Goal: Task Accomplishment & Management: Complete application form

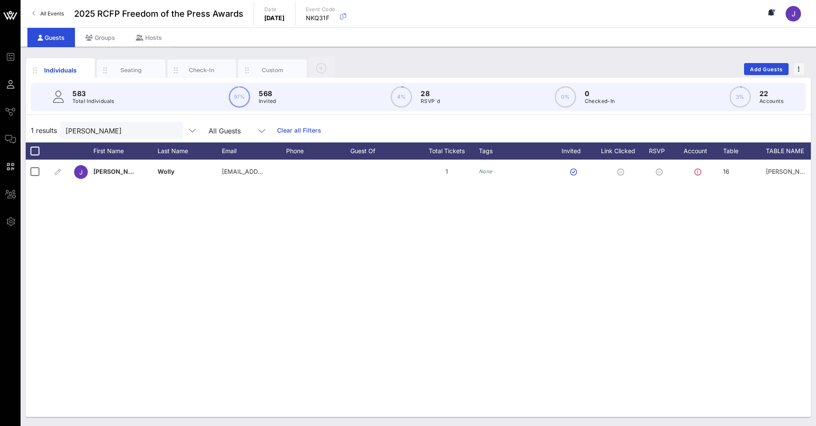
scroll to position [0, 323]
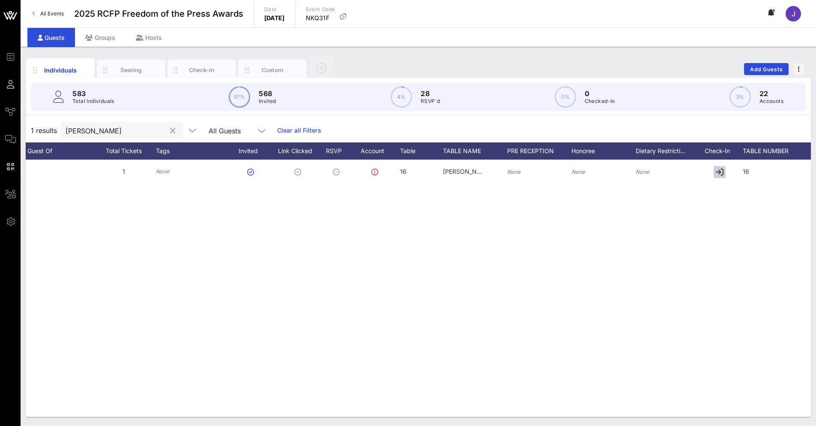
click at [121, 137] on div "[PERSON_NAME]" at bounding box center [116, 130] width 100 height 17
click at [120, 137] on div "[PERSON_NAME]" at bounding box center [116, 130] width 100 height 17
click at [115, 133] on input "[PERSON_NAME]" at bounding box center [116, 130] width 100 height 11
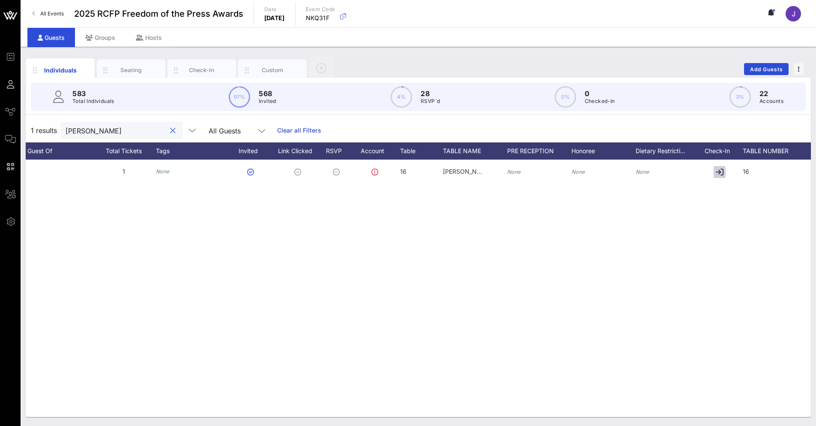
click at [114, 132] on input "[PERSON_NAME]" at bounding box center [116, 130] width 100 height 11
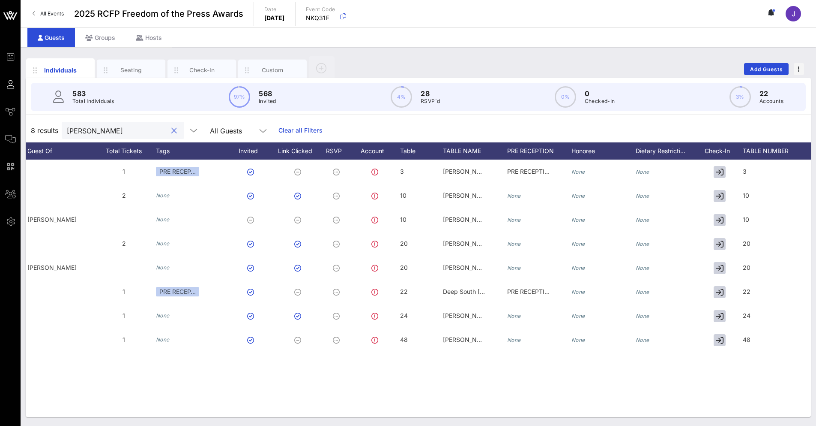
type input "[PERSON_NAME]"
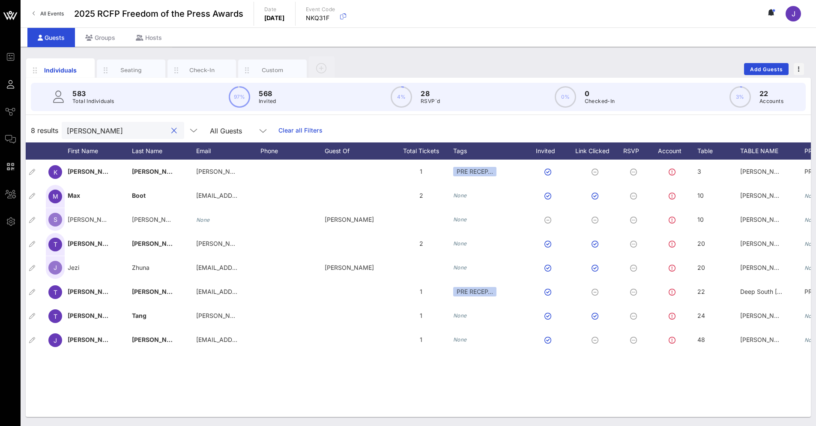
scroll to position [0, 0]
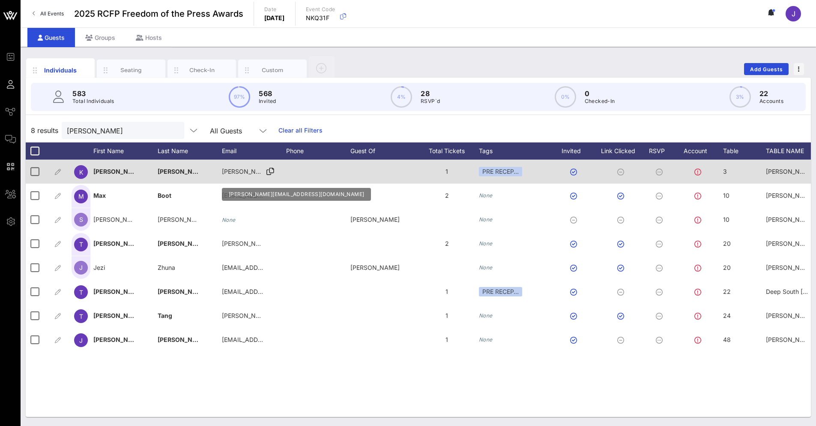
click at [244, 172] on span "[PERSON_NAME][EMAIL_ADDRESS][DOMAIN_NAME]" at bounding box center [298, 171] width 153 height 7
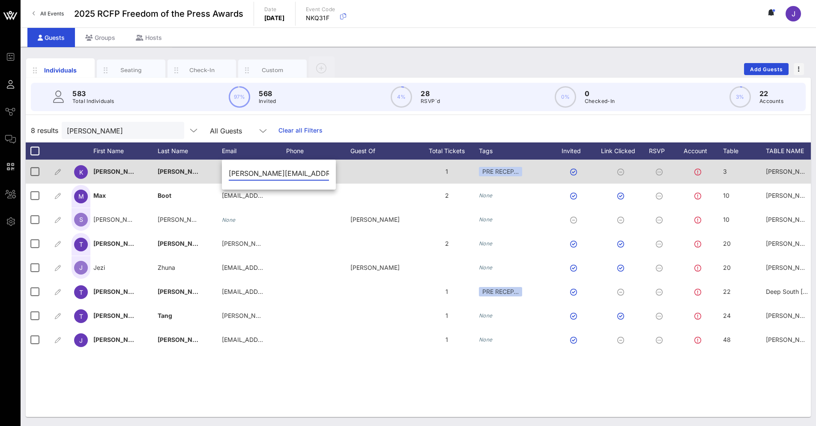
drag, startPoint x: 309, startPoint y: 175, endPoint x: 187, endPoint y: 166, distance: 122.5
click at [187, 166] on div "Event Builder Guests Journeys Comms QR Scanner Team Settings 2025 RCFP Freedom …" at bounding box center [408, 213] width 816 height 426
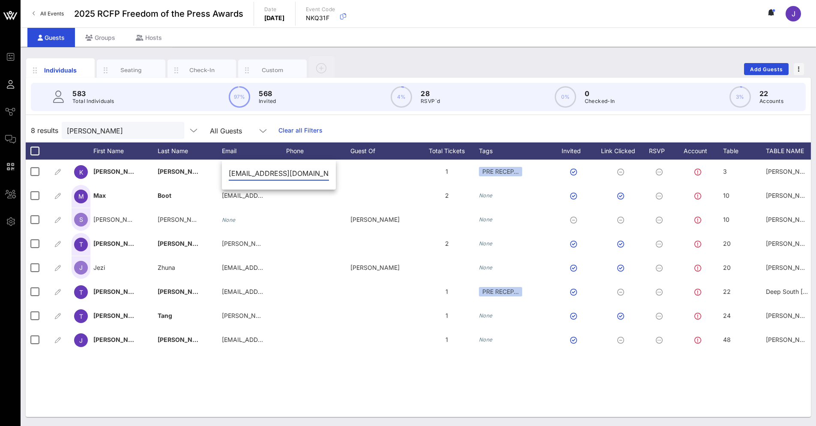
type input "[EMAIL_ADDRESS][DOMAIN_NAME]"
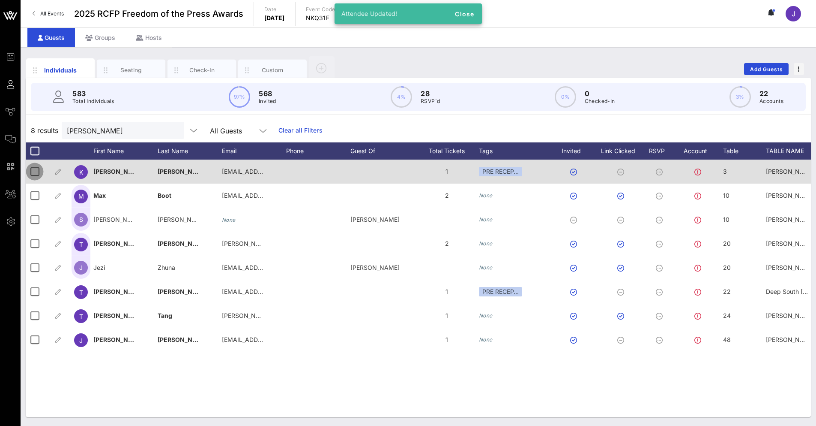
click at [34, 173] on div at bounding box center [34, 171] width 15 height 15
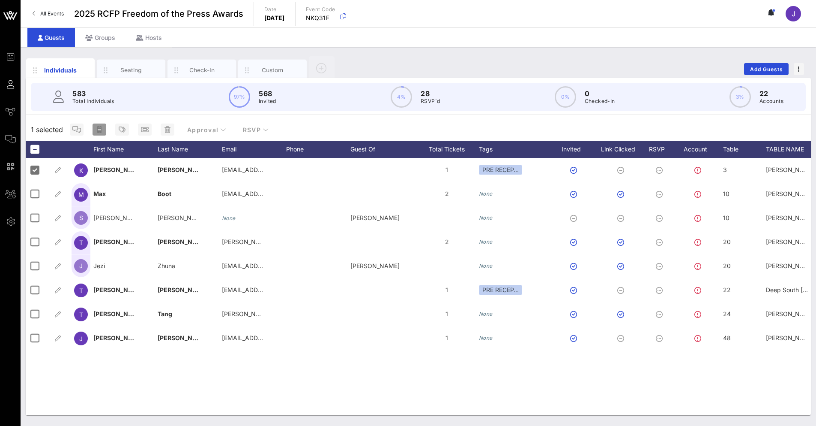
click at [97, 129] on icon "button" at bounding box center [99, 129] width 4 height 7
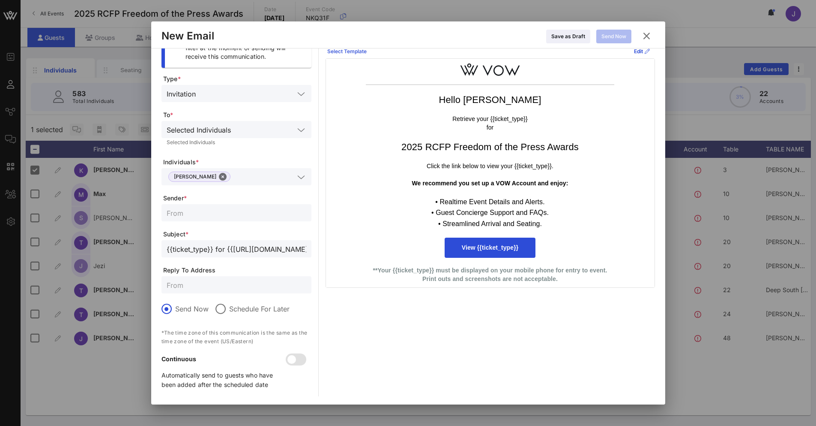
click at [358, 52] on div "Select Template" at bounding box center [346, 51] width 39 height 9
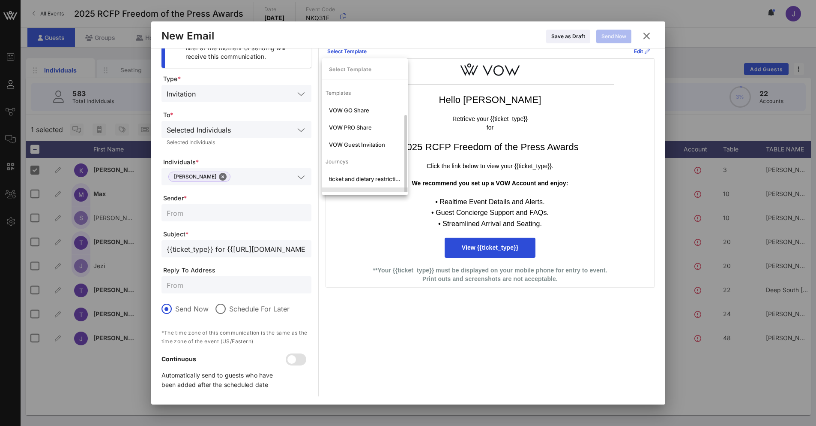
click at [339, 192] on div "VIP- ticket and dietary restrictions" at bounding box center [365, 195] width 72 height 7
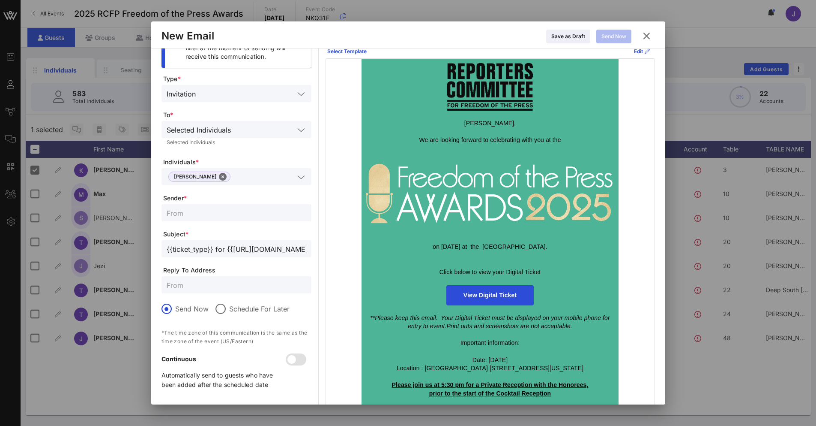
click at [219, 216] on input "text" at bounding box center [237, 212] width 140 height 11
type input "Reporters Committee for Freedom of the Press"
click at [252, 286] on input "text" at bounding box center [237, 284] width 140 height 11
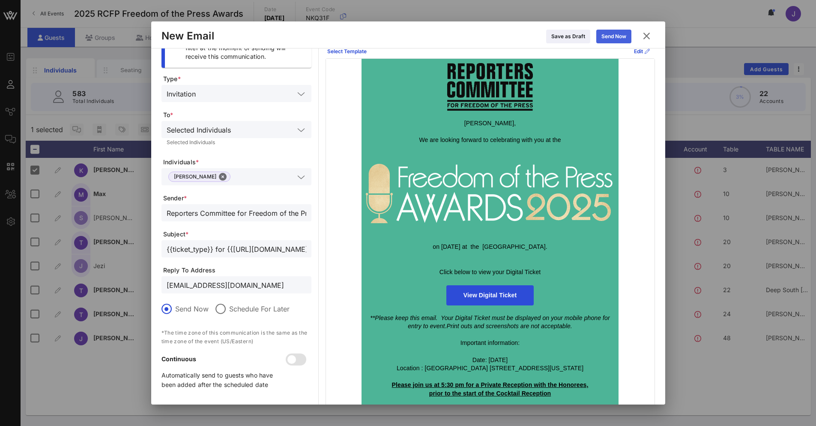
type input "[EMAIL_ADDRESS][DOMAIN_NAME]"
click at [611, 35] on icon at bounding box center [614, 36] width 7 height 6
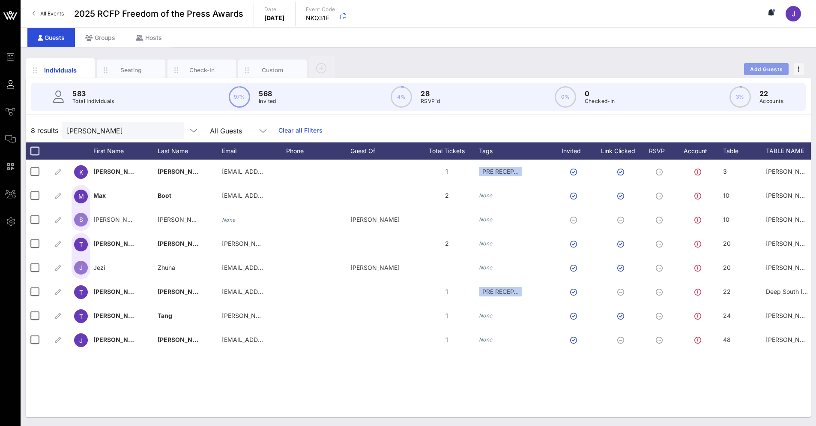
click at [752, 68] on span "Add Guests" at bounding box center [767, 69] width 34 height 6
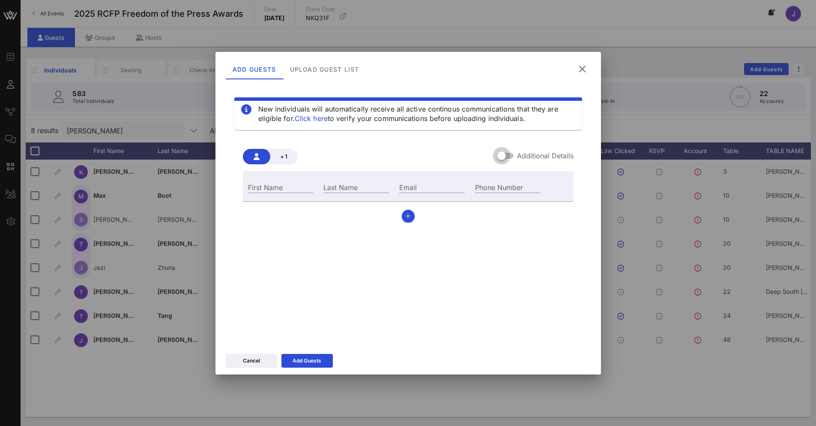
click at [503, 156] on div at bounding box center [502, 155] width 15 height 15
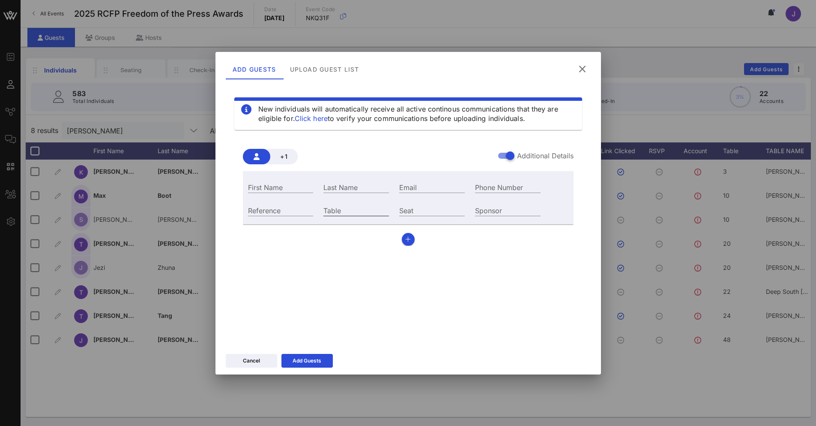
click at [353, 216] on div "Table" at bounding box center [357, 209] width 66 height 11
type input "25"
click at [416, 183] on input "Email" at bounding box center [432, 186] width 66 height 11
paste input "[EMAIL_ADDRESS][DOMAIN_NAME]"
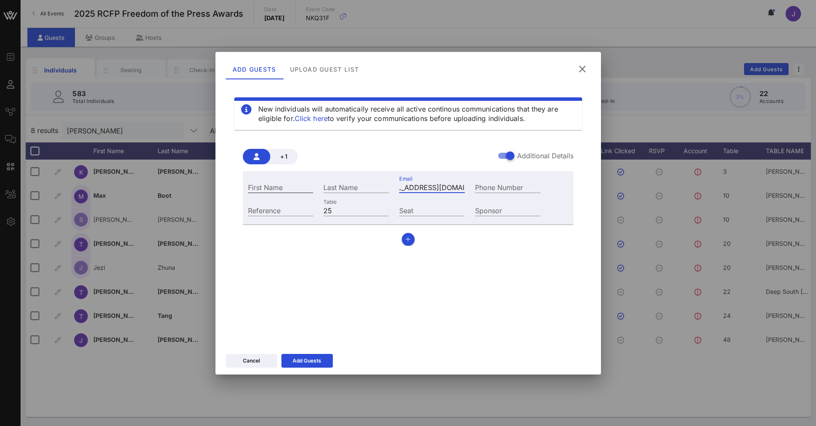
type input "[EMAIL_ADDRESS][DOMAIN_NAME]"
click at [286, 186] on input "First Name" at bounding box center [281, 186] width 66 height 11
type input "[PERSON_NAME]"
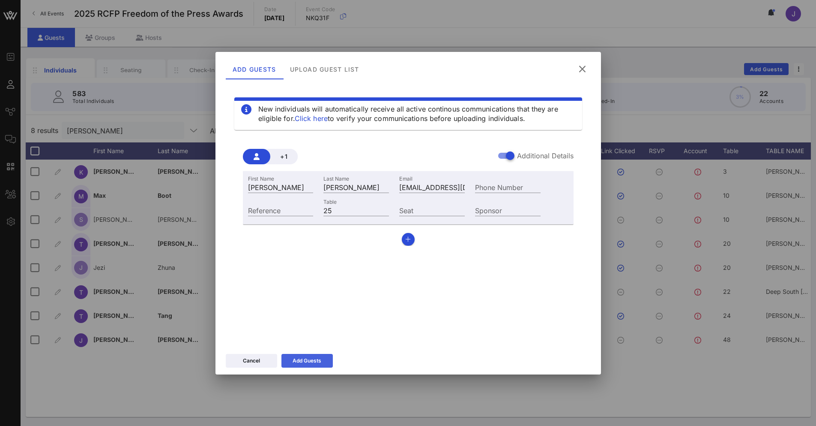
click at [325, 361] on button "Add Guests" at bounding box center [307, 361] width 51 height 14
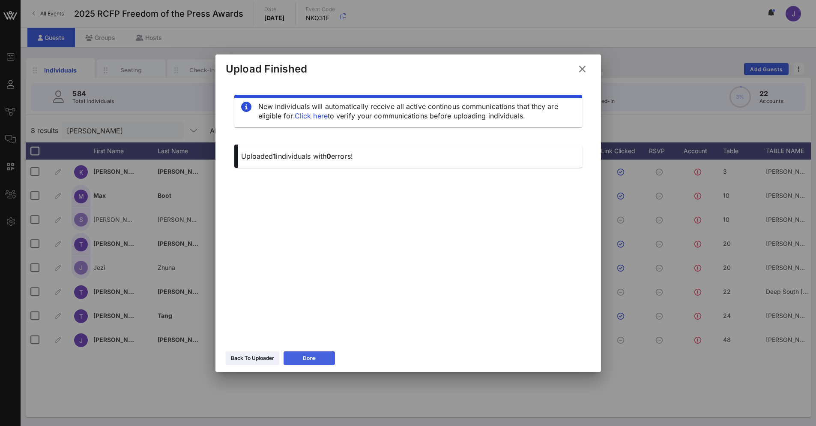
click at [305, 356] on div "Done" at bounding box center [309, 358] width 13 height 9
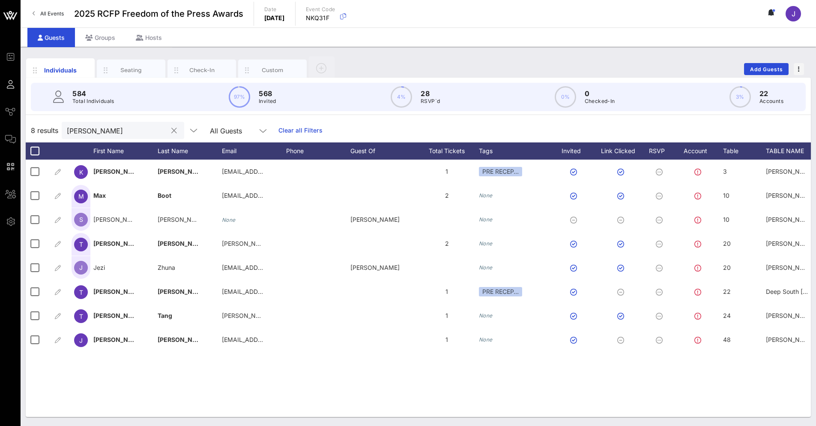
drag, startPoint x: 129, startPoint y: 119, endPoint x: 121, endPoint y: 128, distance: 12.1
click at [129, 119] on div "8 results [PERSON_NAME] All Guests Clear all Filters" at bounding box center [419, 130] width 786 height 24
click at [118, 129] on input "[PERSON_NAME]" at bounding box center [117, 130] width 100 height 11
click at [117, 129] on input "[PERSON_NAME]" at bounding box center [117, 130] width 100 height 11
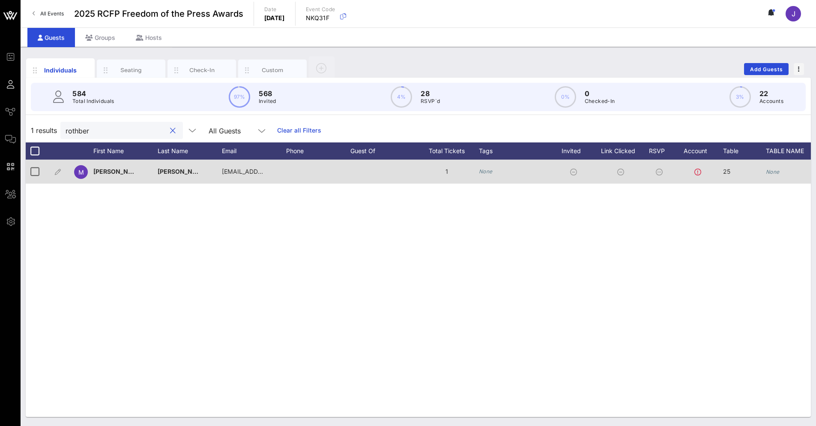
type input "rothber"
click at [776, 172] on icon "None" at bounding box center [773, 171] width 14 height 6
type input "The Baltimore Banner"
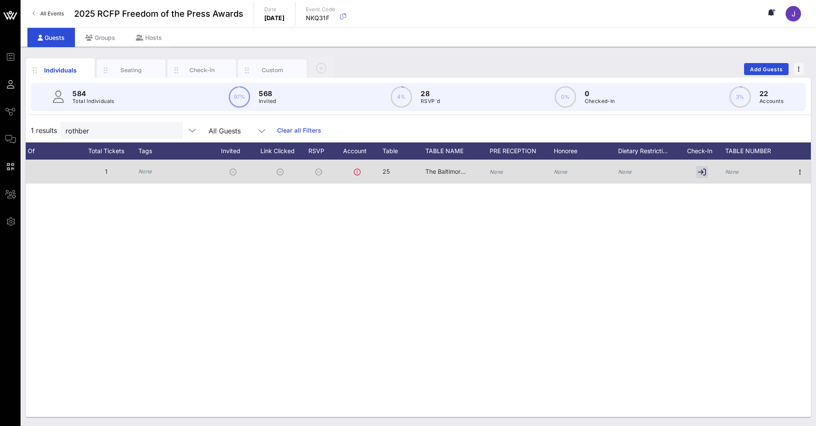
click at [741, 170] on div "None" at bounding box center [758, 176] width 64 height 34
type input "25"
